Goal: Task Accomplishment & Management: Manage account settings

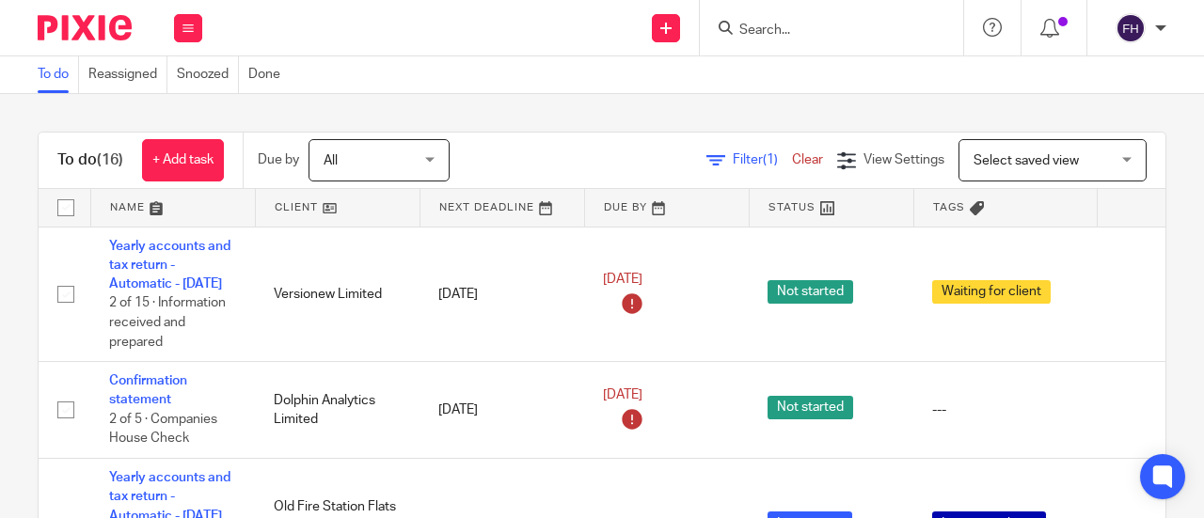
click at [748, 31] on input "Search" at bounding box center [821, 31] width 169 height 17
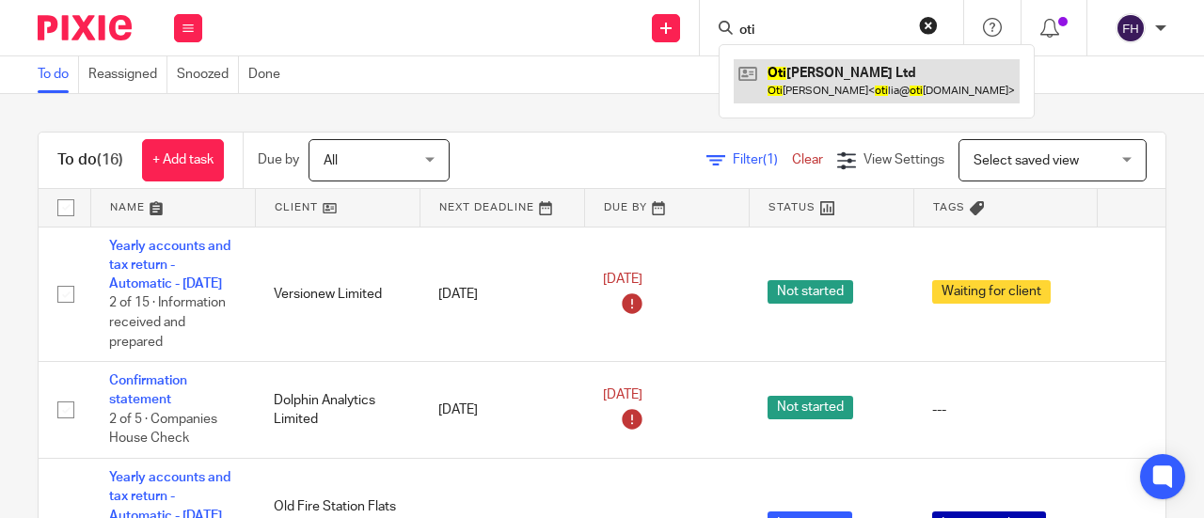
type input "oti"
click at [788, 76] on link at bounding box center [876, 80] width 286 height 43
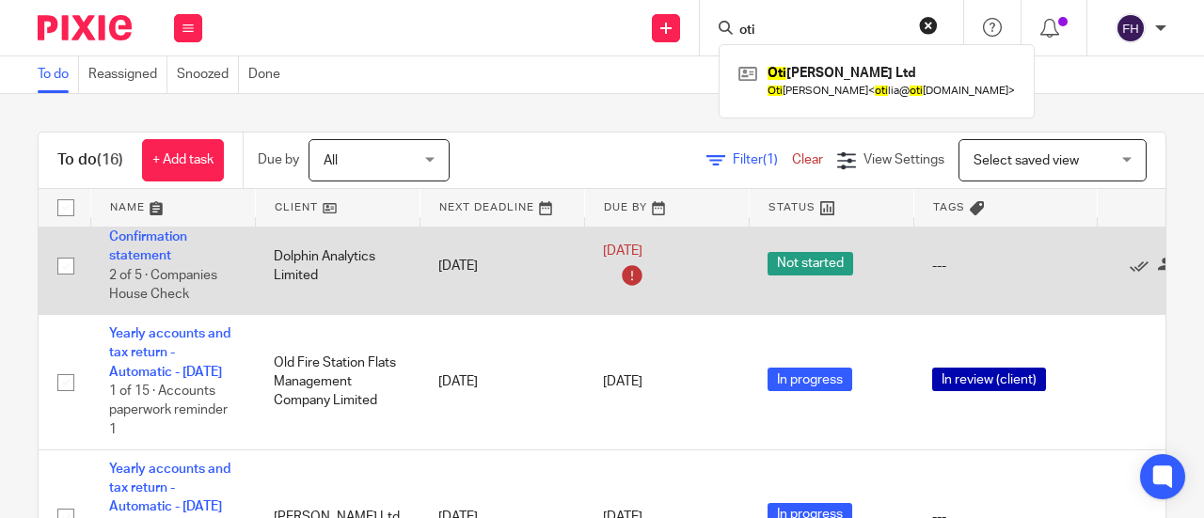
scroll to position [145, 0]
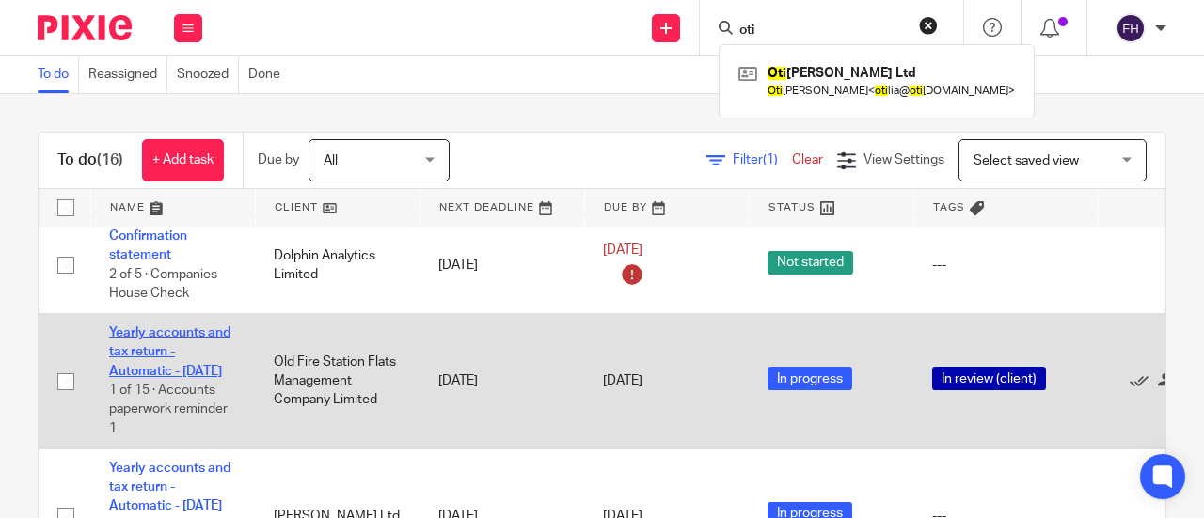
click at [185, 349] on link "Yearly accounts and tax return - Automatic - [DATE]" at bounding box center [169, 352] width 121 height 52
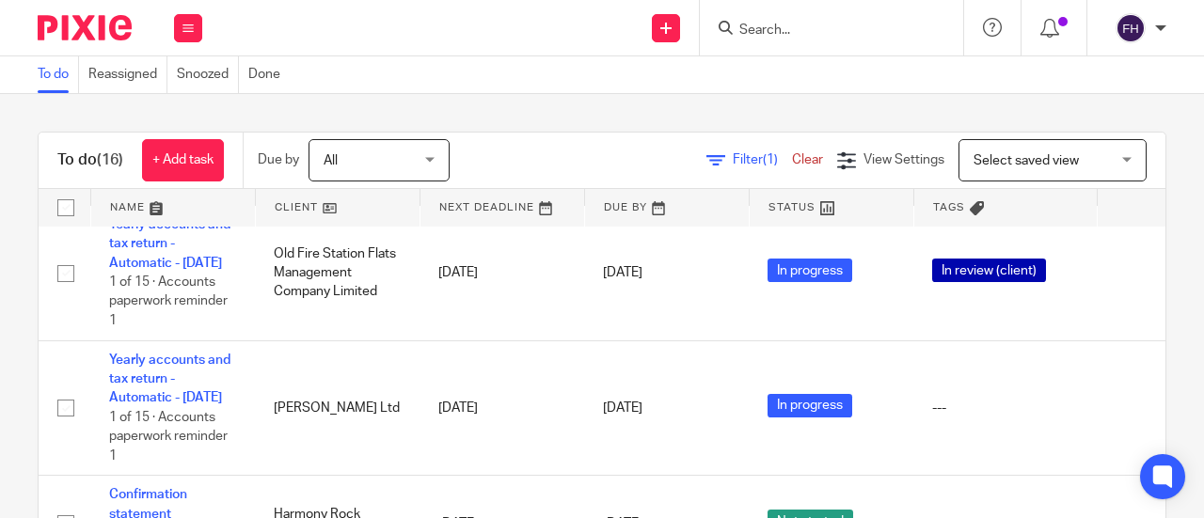
scroll to position [267, 0]
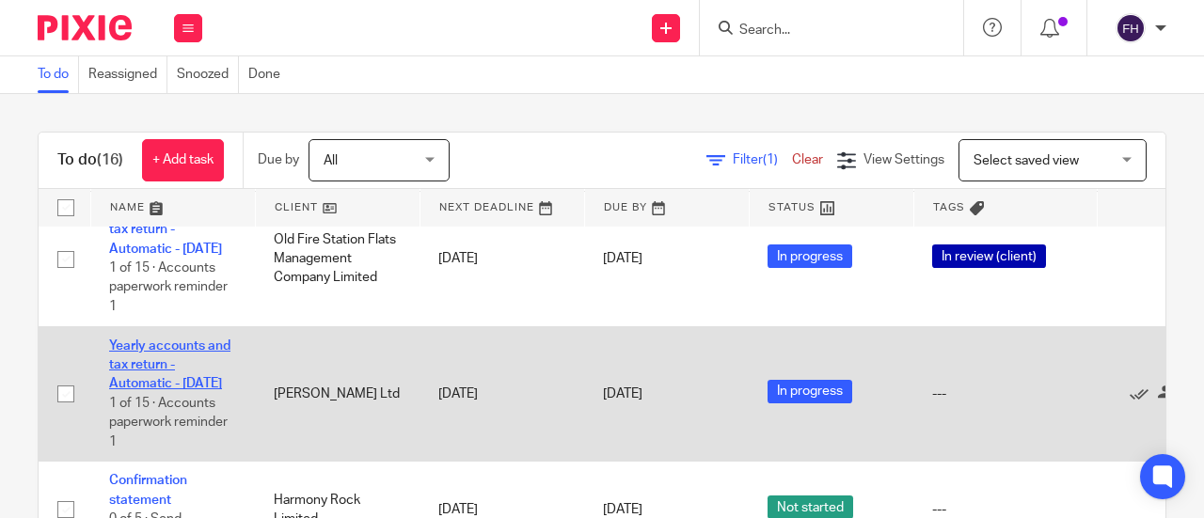
click at [162, 379] on link "Yearly accounts and tax return - Automatic - [DATE]" at bounding box center [169, 365] width 121 height 52
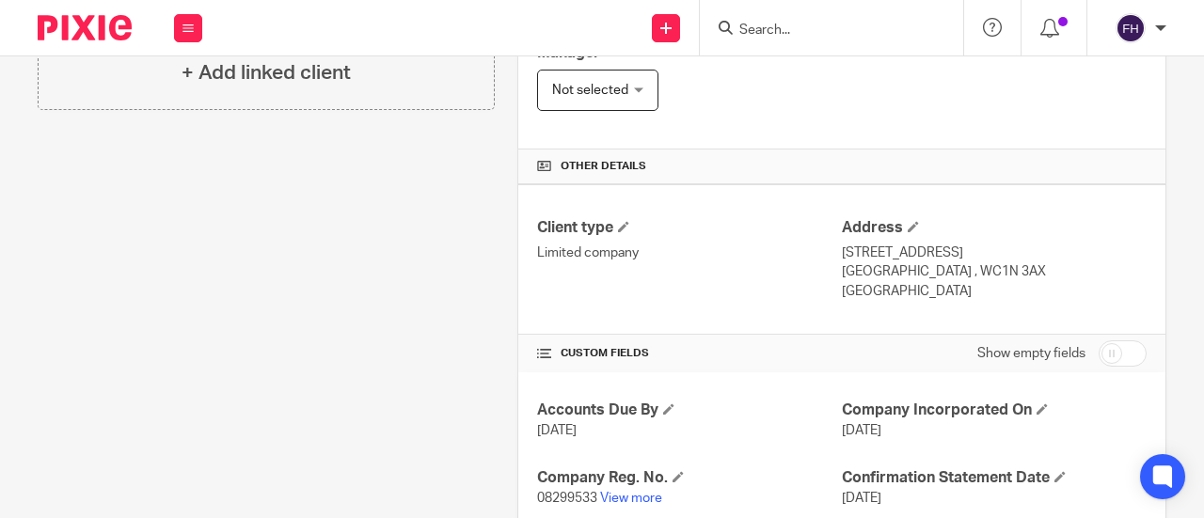
scroll to position [534, 0]
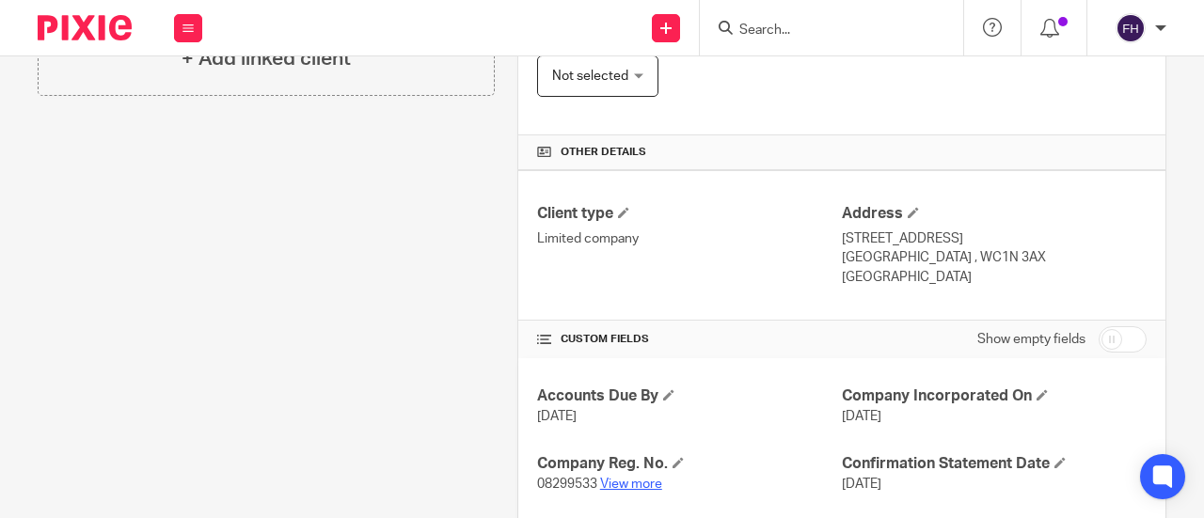
click at [626, 478] on link "View more" at bounding box center [631, 484] width 62 height 13
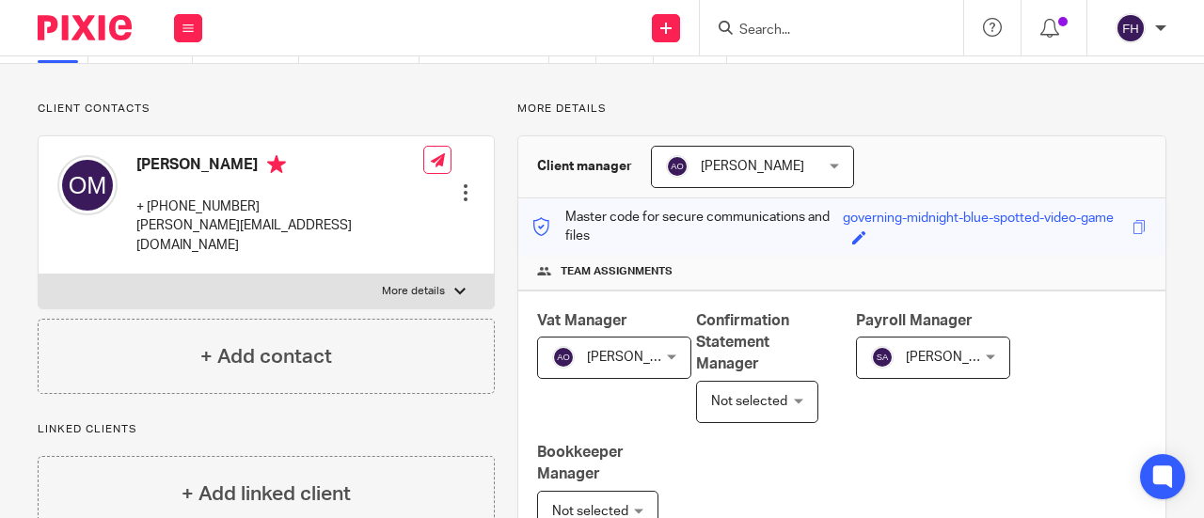
scroll to position [0, 0]
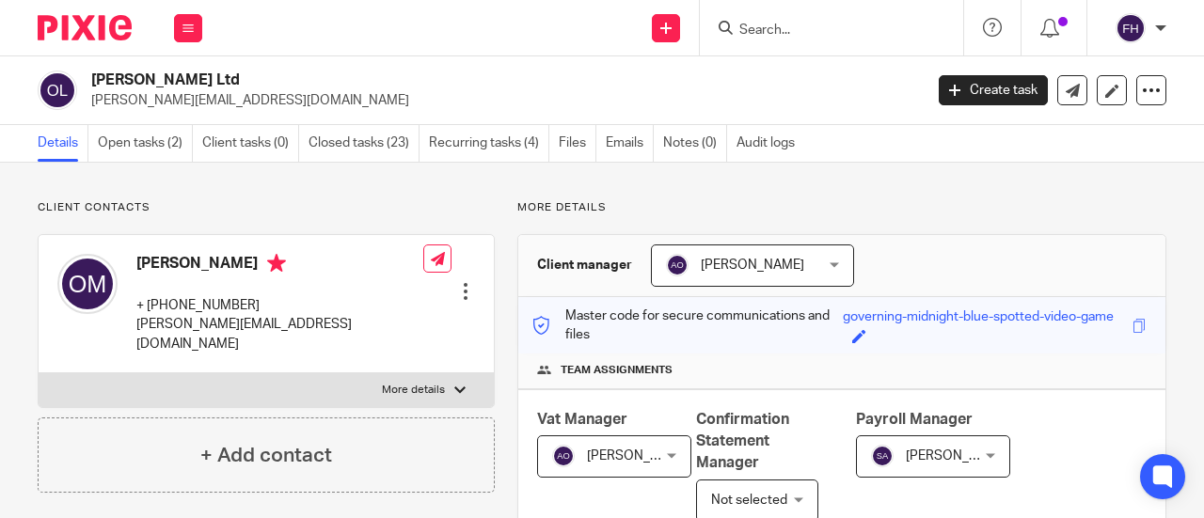
drag, startPoint x: 209, startPoint y: 80, endPoint x: 87, endPoint y: 76, distance: 122.3
click at [87, 76] on div "Otilia Martin Ltd otilia@otiliamartin.com" at bounding box center [474, 90] width 873 height 39
copy h2 "Otilia Martin Ltd"
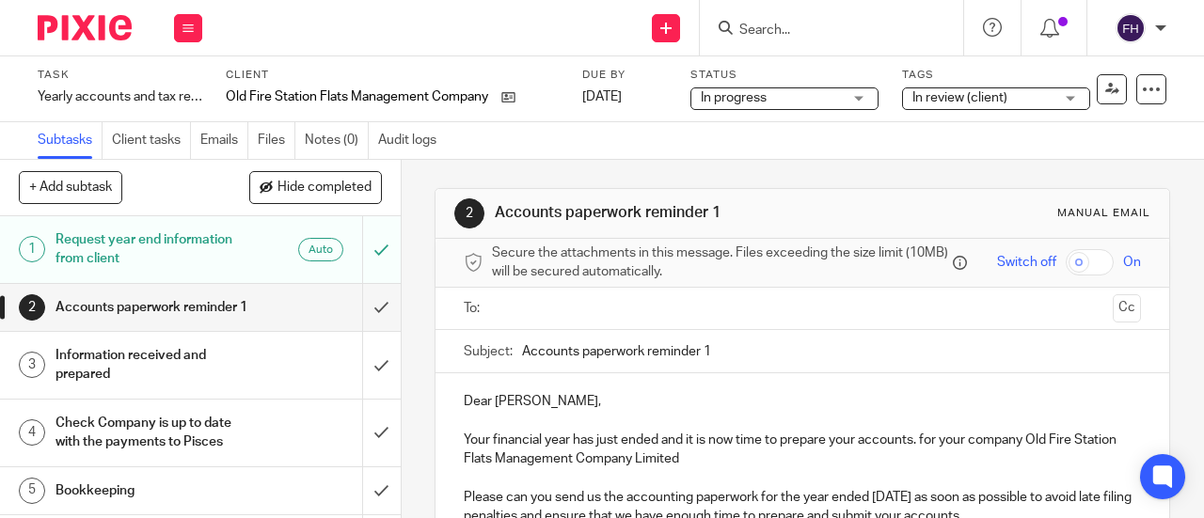
click at [944, 99] on span "In review (client)" at bounding box center [959, 97] width 95 height 13
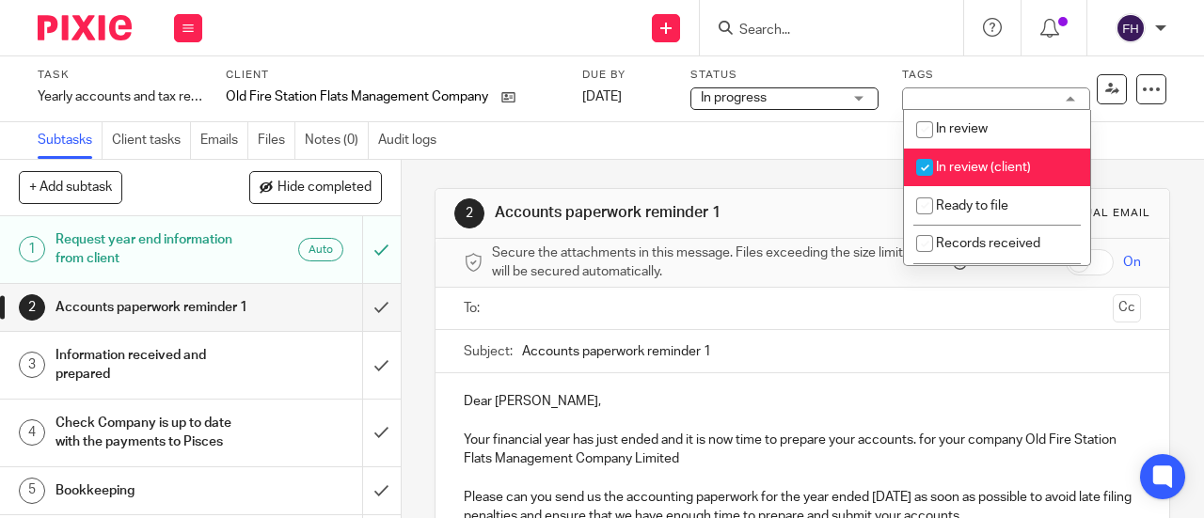
click at [938, 170] on input "checkbox" at bounding box center [924, 168] width 36 height 36
checkbox input "false"
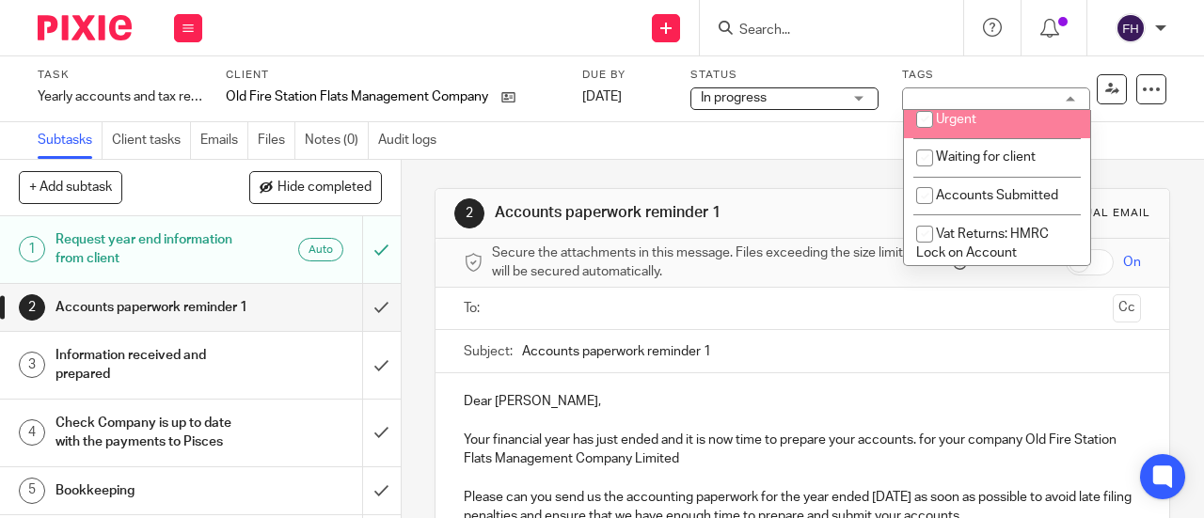
scroll to position [164, 0]
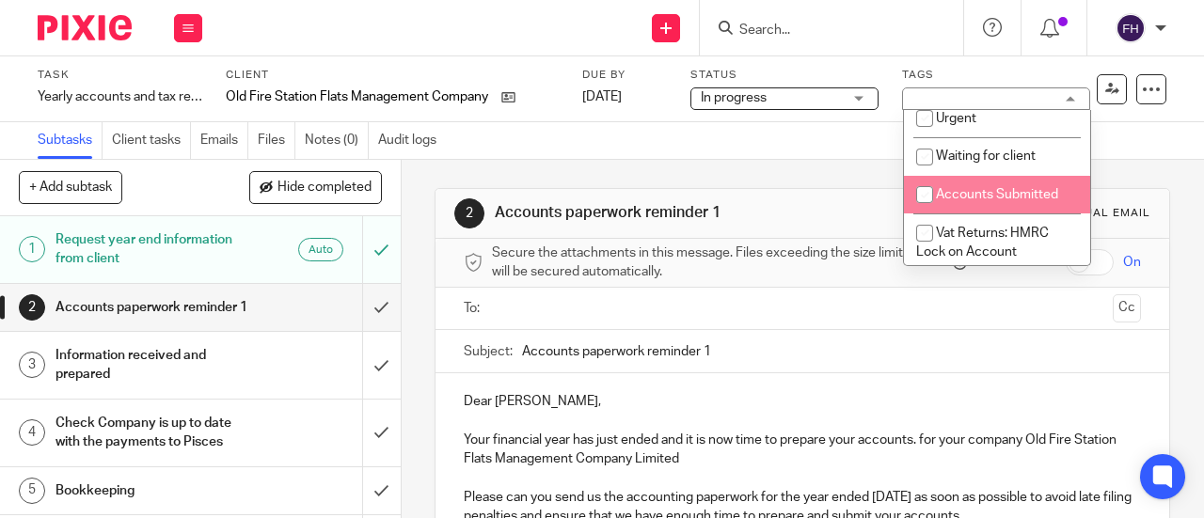
click at [951, 198] on span "Accounts Submitted" at bounding box center [997, 194] width 122 height 13
checkbox input "true"
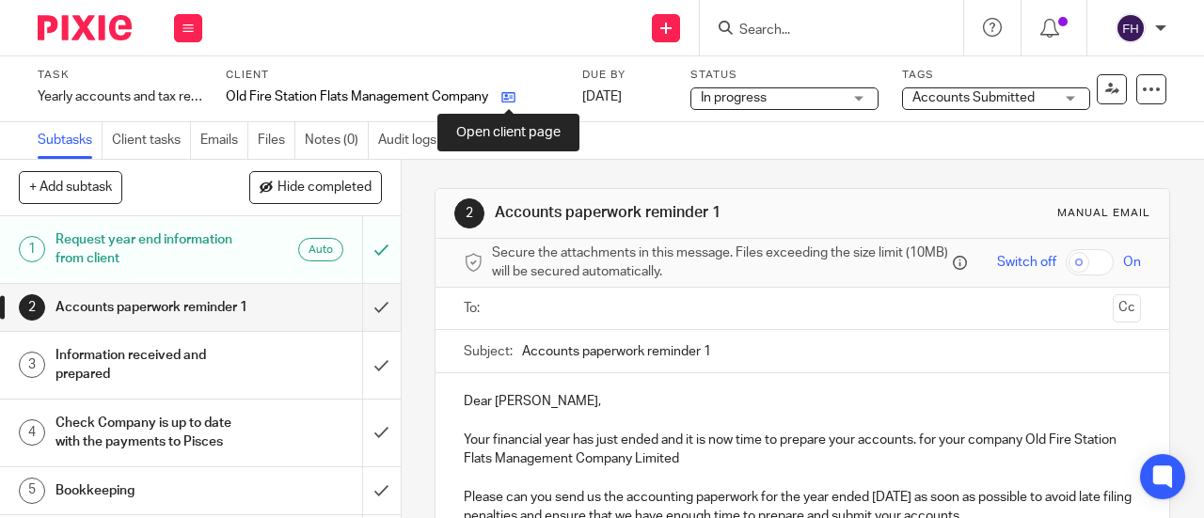
click at [509, 94] on icon at bounding box center [508, 97] width 14 height 14
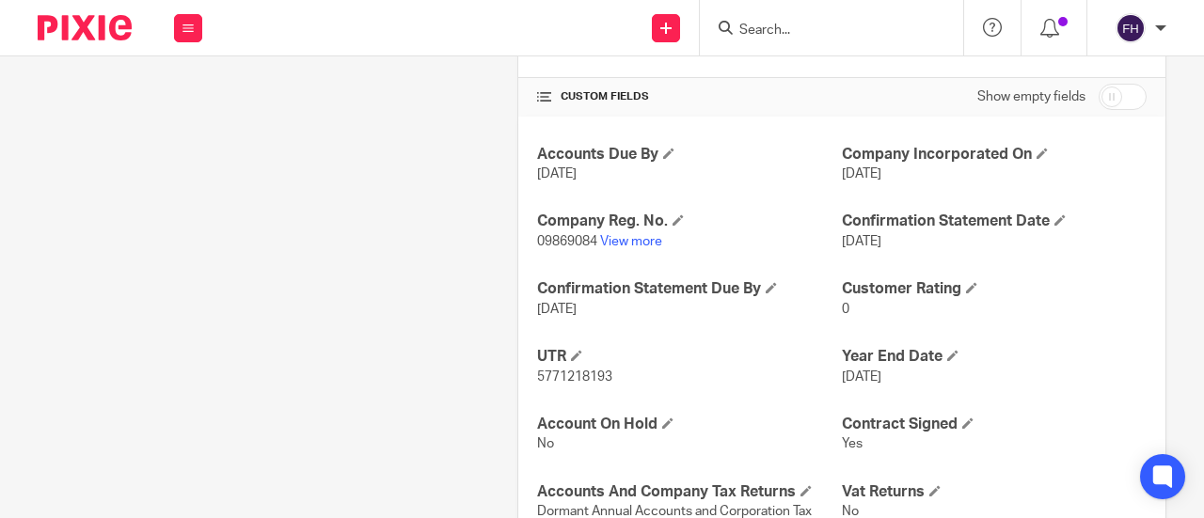
scroll to position [789, 0]
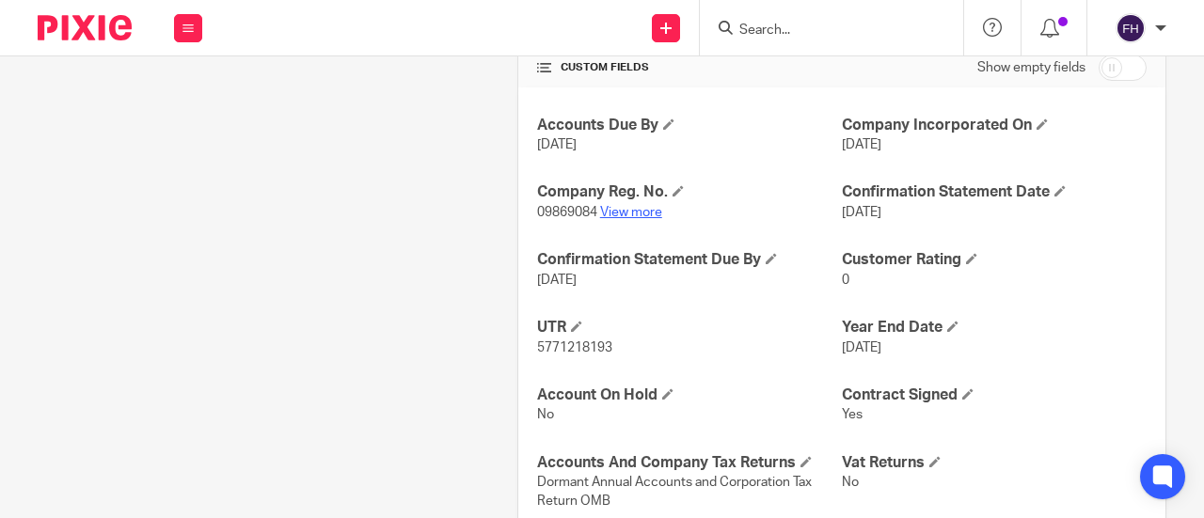
click at [631, 208] on link "View more" at bounding box center [631, 212] width 62 height 13
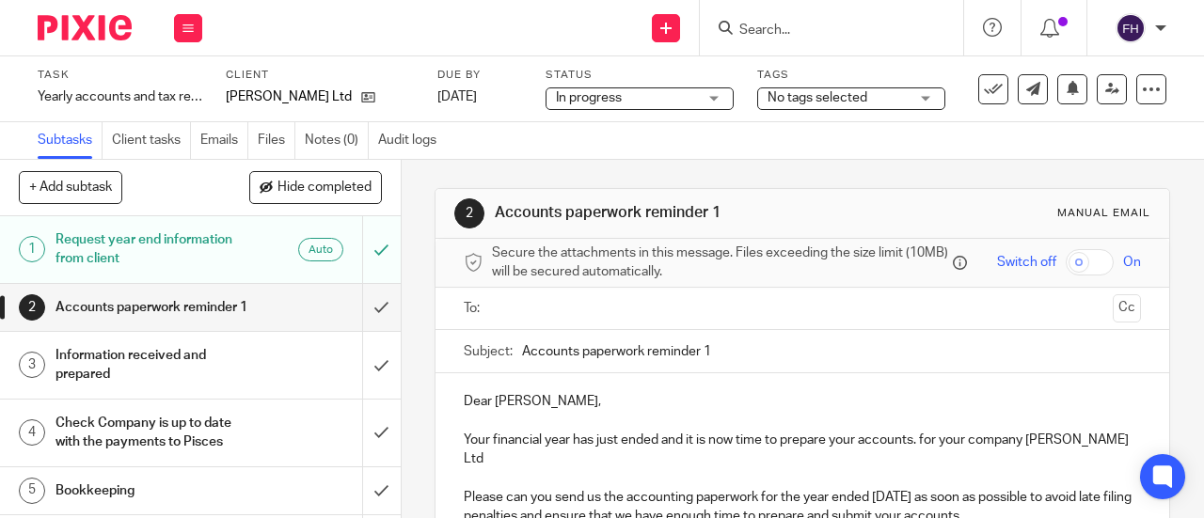
click at [892, 95] on span "No tags selected" at bounding box center [837, 98] width 141 height 20
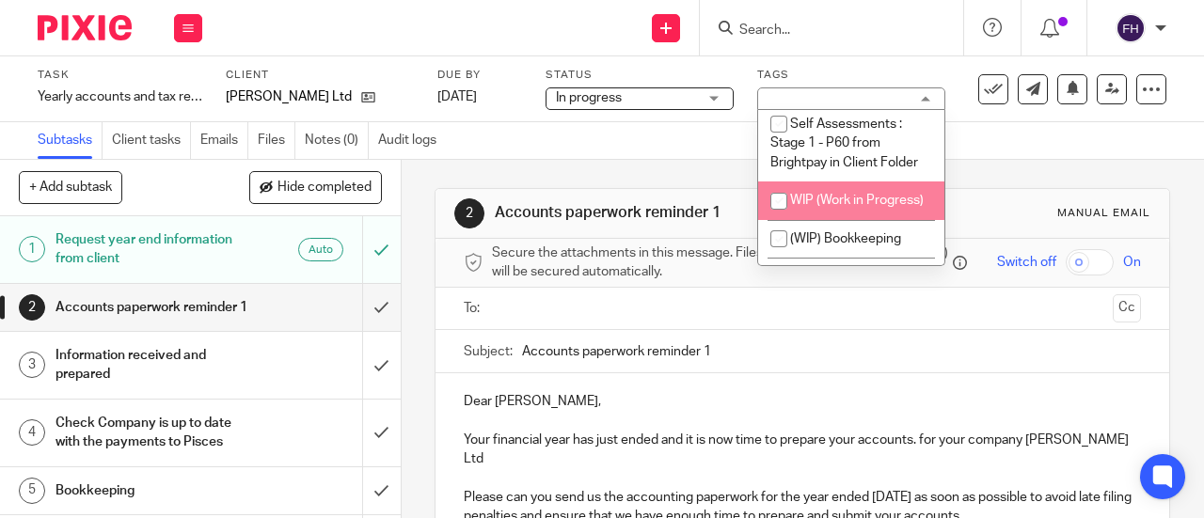
scroll to position [1652, 0]
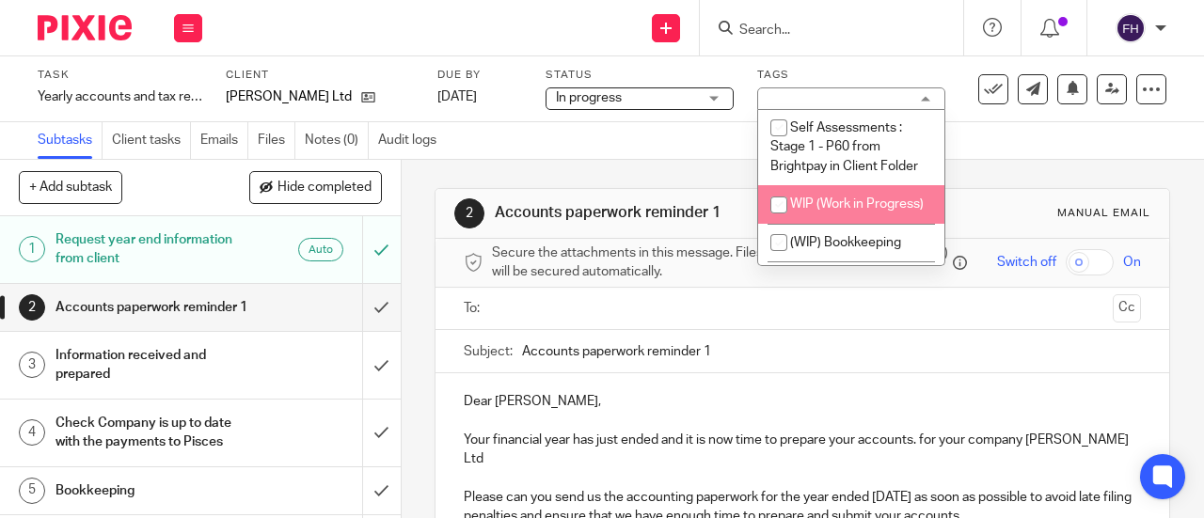
click at [808, 197] on span "WIP (Work in Progress)" at bounding box center [857, 203] width 134 height 13
checkbox input "true"
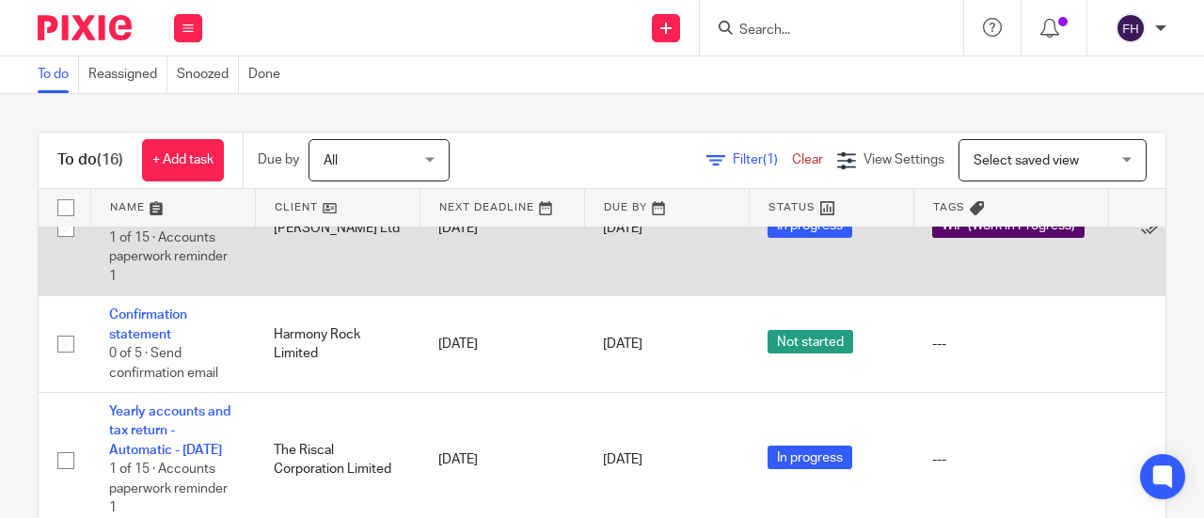
scroll to position [453, 0]
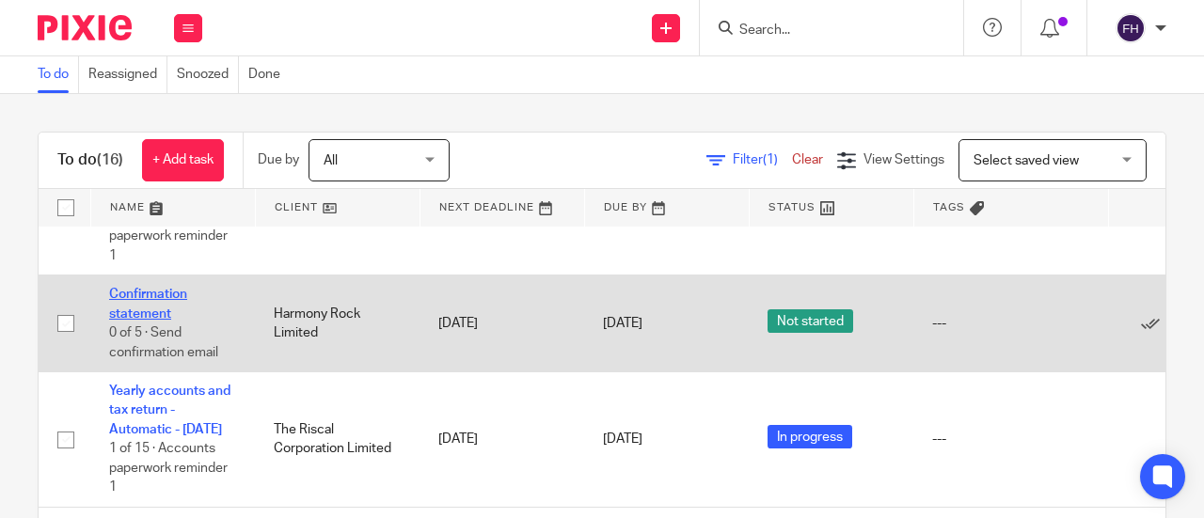
click at [172, 320] on link "Confirmation statement" at bounding box center [148, 304] width 78 height 32
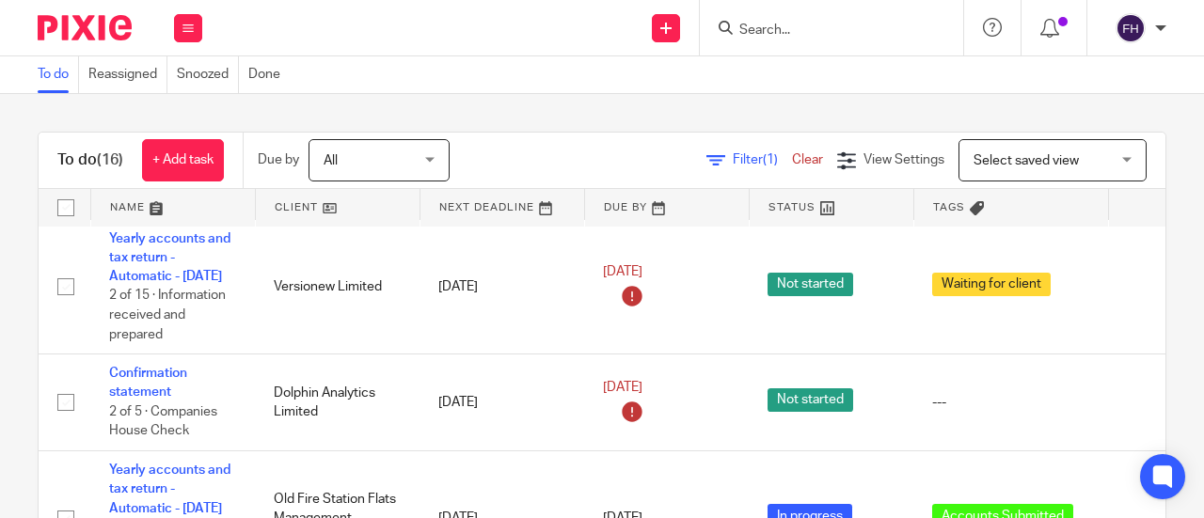
scroll to position [0, 0]
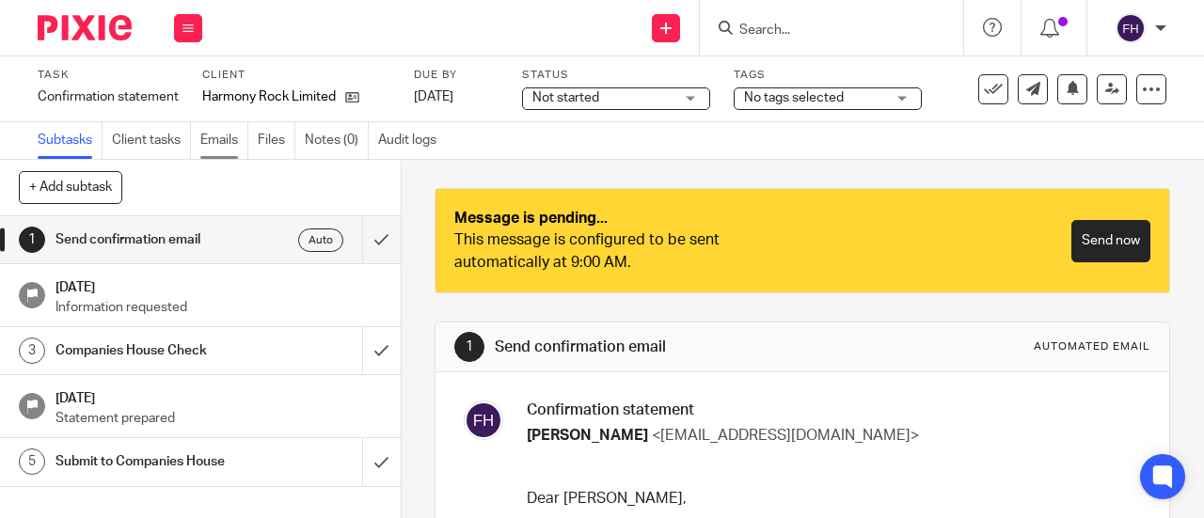
click at [233, 140] on link "Emails" at bounding box center [224, 140] width 48 height 37
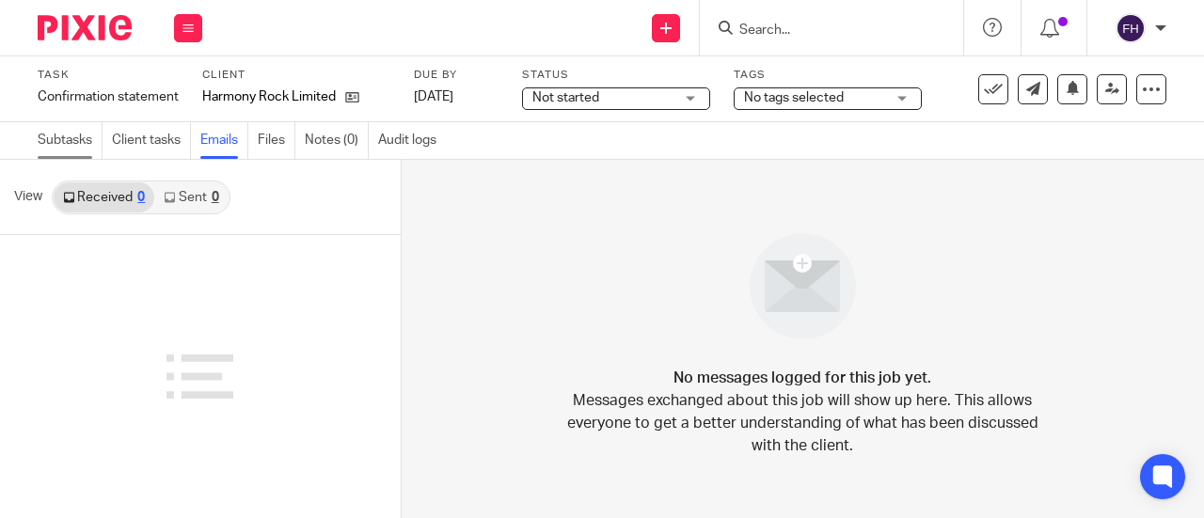
click at [60, 134] on link "Subtasks" at bounding box center [70, 140] width 65 height 37
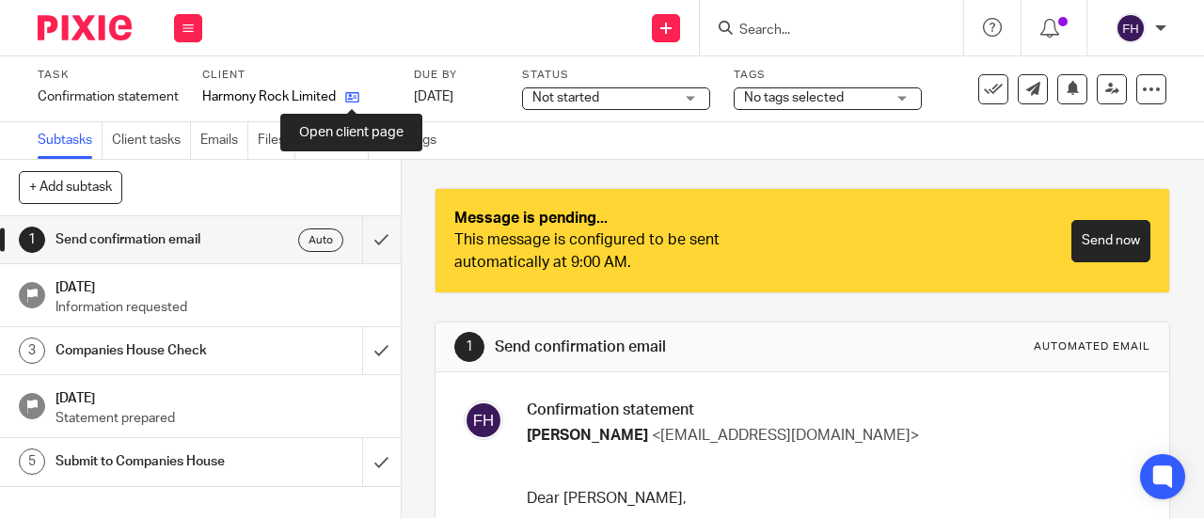
click at [354, 99] on icon at bounding box center [352, 97] width 14 height 14
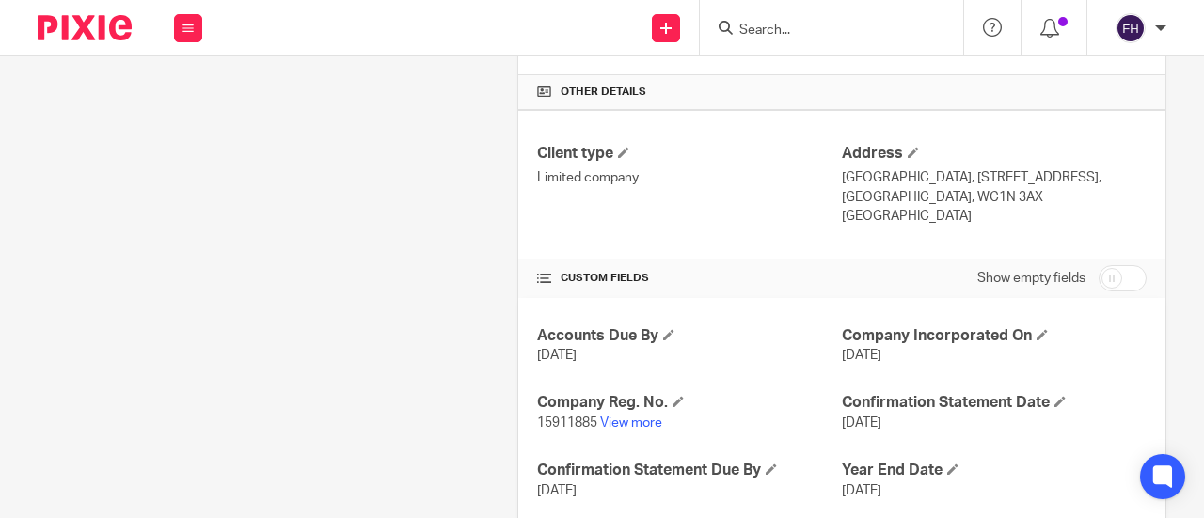
scroll to position [581, 0]
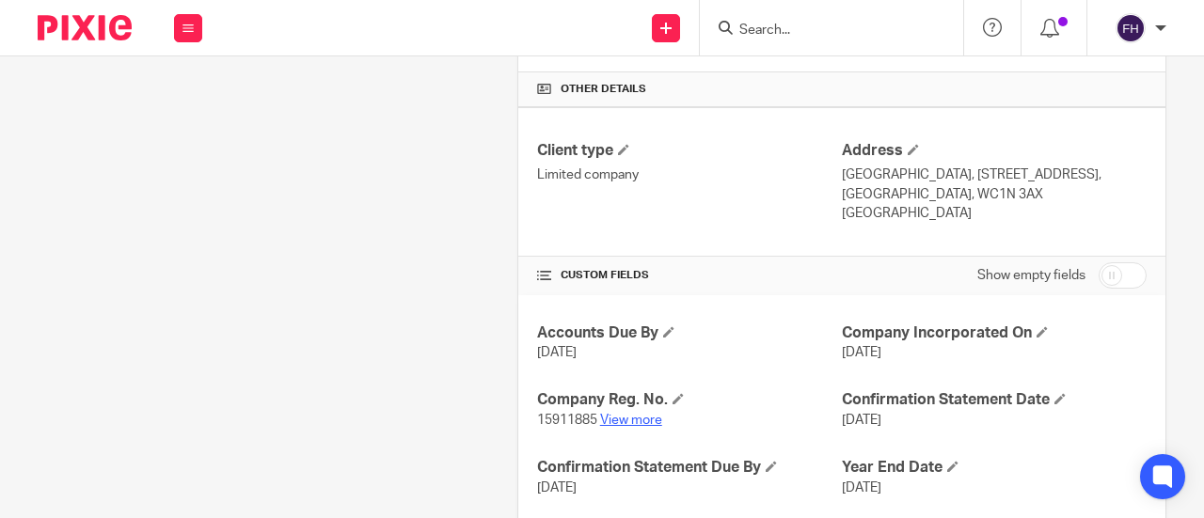
click at [616, 414] on link "View more" at bounding box center [631, 420] width 62 height 13
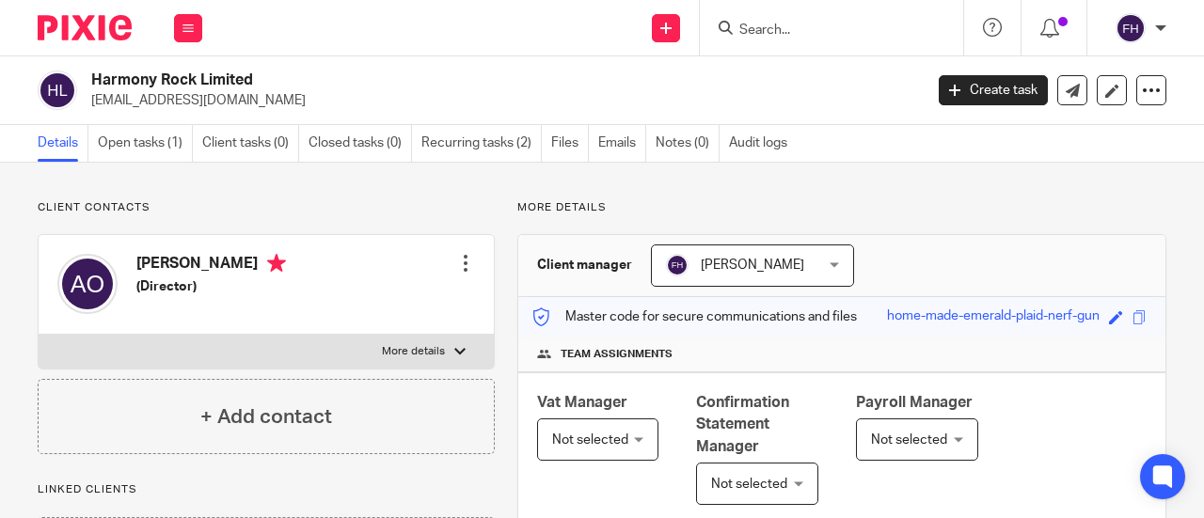
scroll to position [0, 0]
